Goal: Navigation & Orientation: Find specific page/section

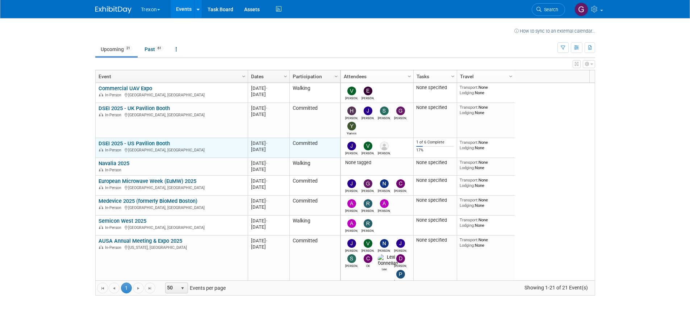
click at [145, 143] on link "DSEI 2025 - US Pavilion Booth" at bounding box center [134, 143] width 71 height 7
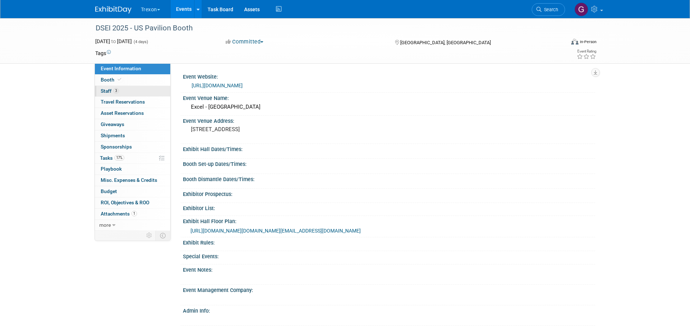
click at [106, 88] on span "Staff 3" at bounding box center [110, 91] width 18 height 6
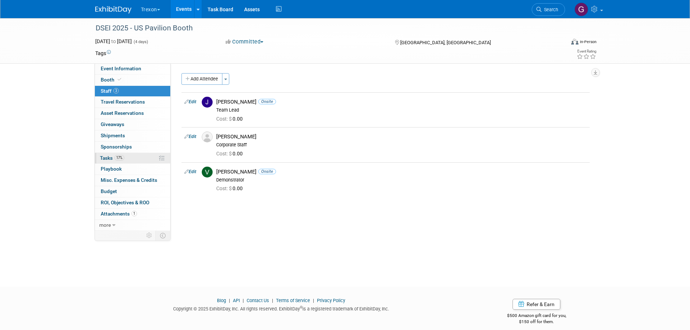
click at [111, 158] on span "Tasks 17%" at bounding box center [112, 158] width 24 height 6
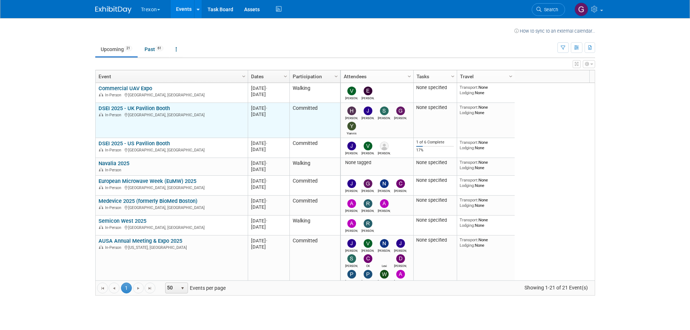
click at [136, 112] on div "In-Person England, United Kingdom" at bounding box center [172, 115] width 146 height 6
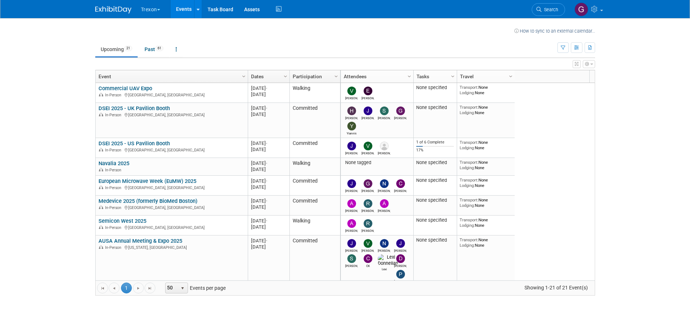
click at [162, 9] on button "Trexon" at bounding box center [154, 8] width 29 height 16
click at [161, 32] on link "IntelliConnect" at bounding box center [167, 33] width 52 height 10
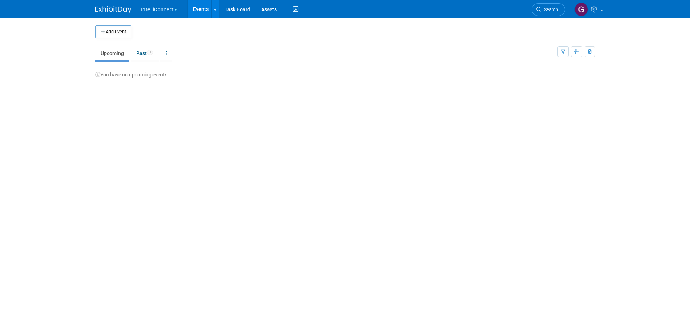
click at [159, 10] on button "IntelliConnect" at bounding box center [163, 8] width 46 height 16
click at [156, 43] on link "Trexon" at bounding box center [167, 43] width 52 height 10
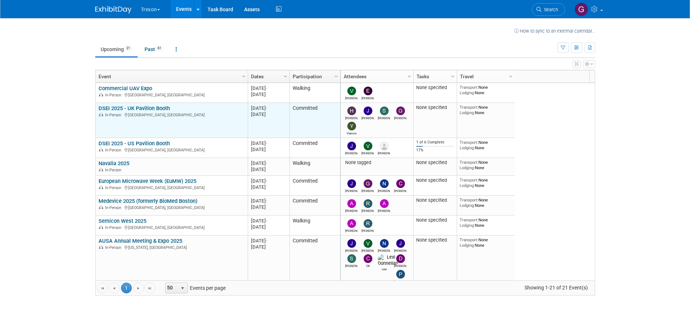
click at [122, 111] on link "DSEI 2025 - UK Pavilion Booth" at bounding box center [134, 108] width 71 height 7
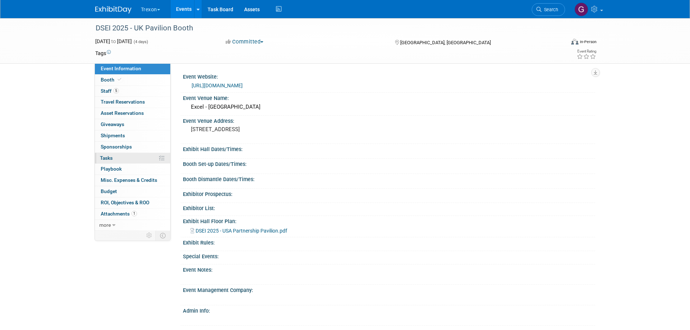
click at [162, 159] on icon at bounding box center [161, 157] width 5 height 5
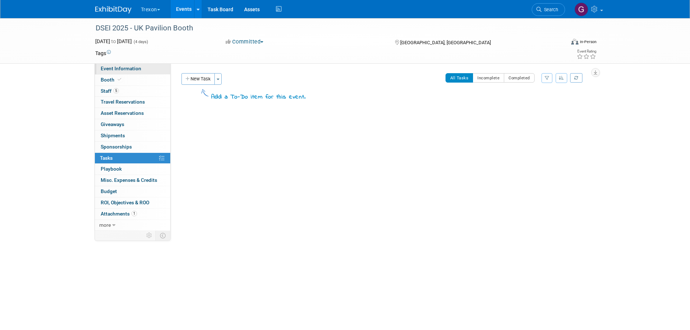
click at [120, 66] on span "Event Information" at bounding box center [121, 69] width 41 height 6
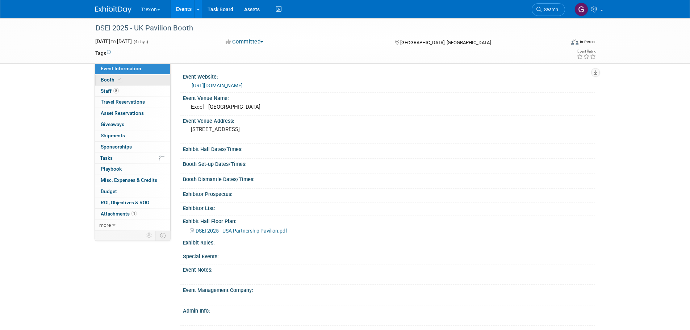
click at [106, 80] on span "Booth" at bounding box center [112, 80] width 22 height 6
